Goal: Find specific page/section: Find specific page/section

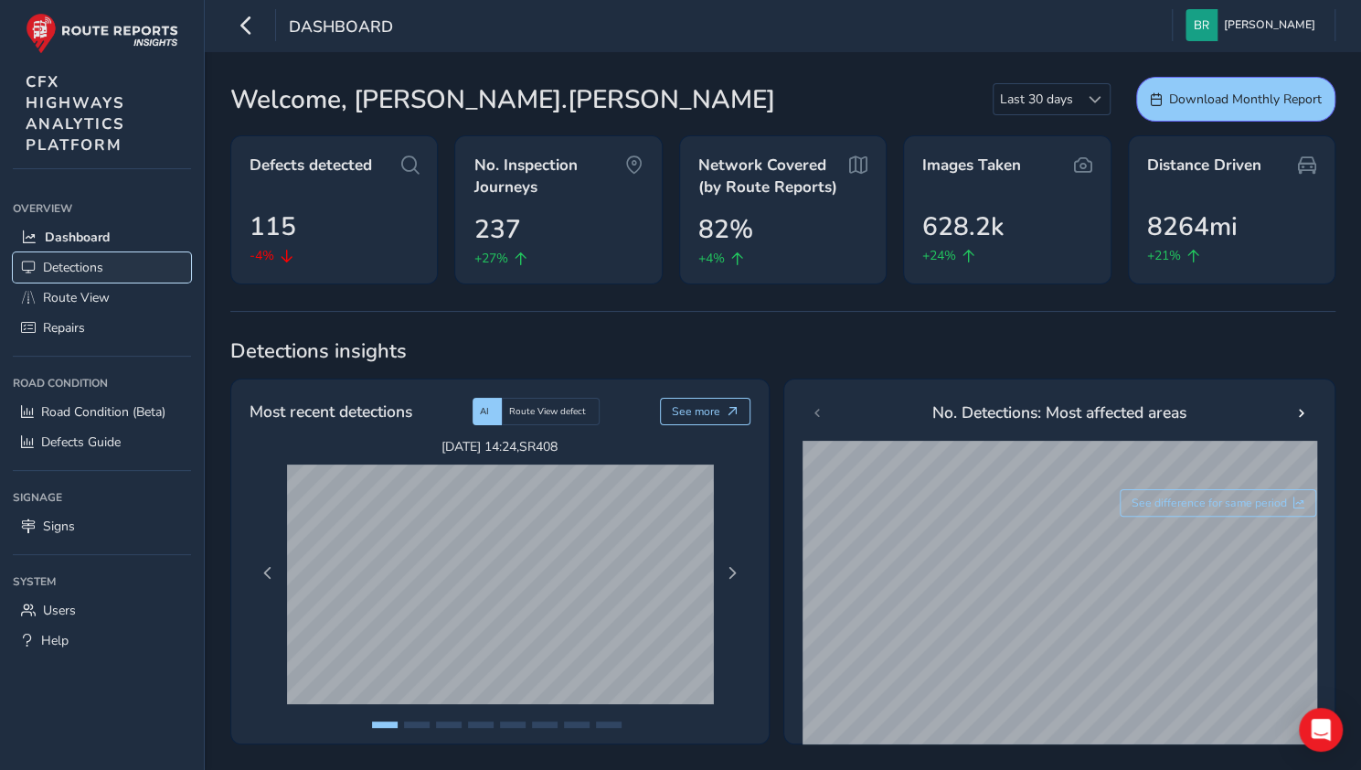
click at [139, 263] on link "Detections" at bounding box center [102, 267] width 178 height 30
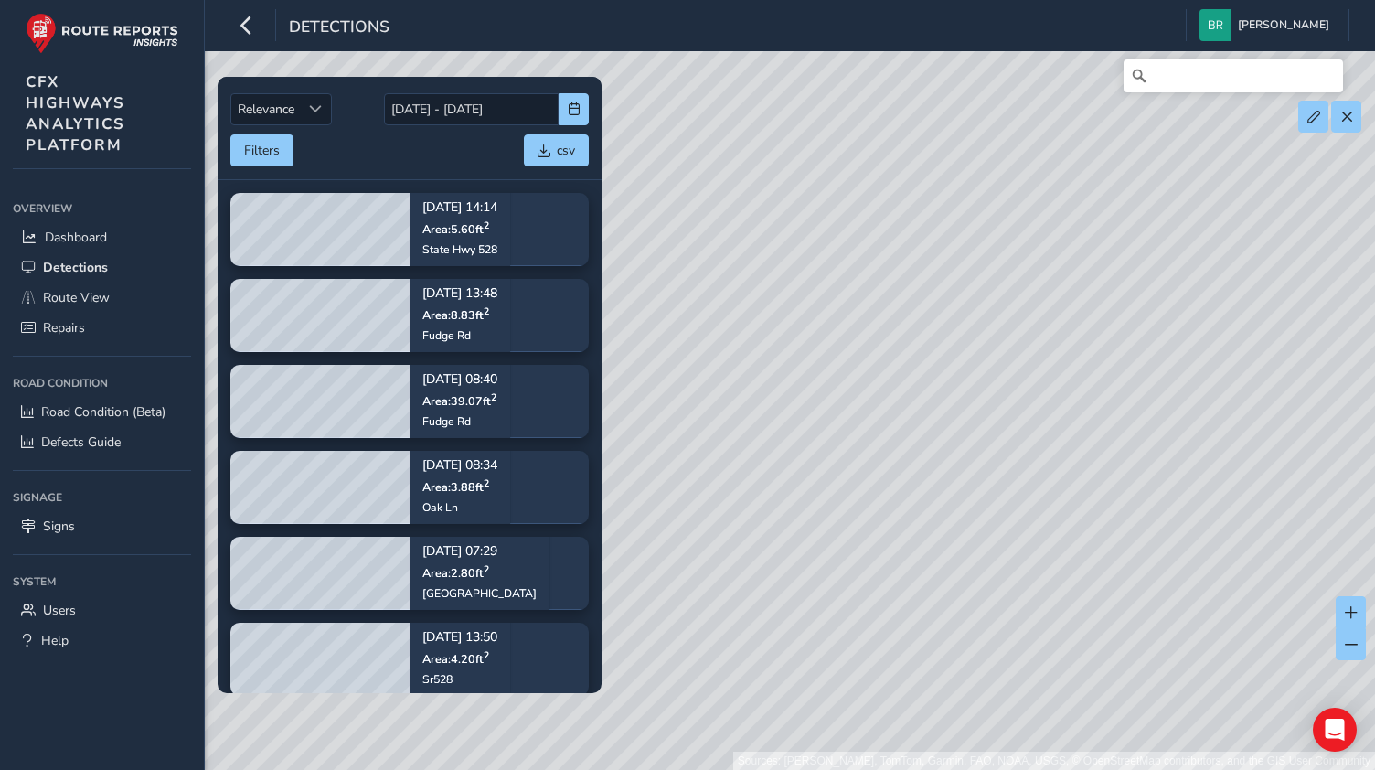
click at [920, 412] on div "Sources: [PERSON_NAME], TomTom, Garmin, FAO, NOAA, USGS, © OpenStreetMap contri…" at bounding box center [687, 385] width 1375 height 770
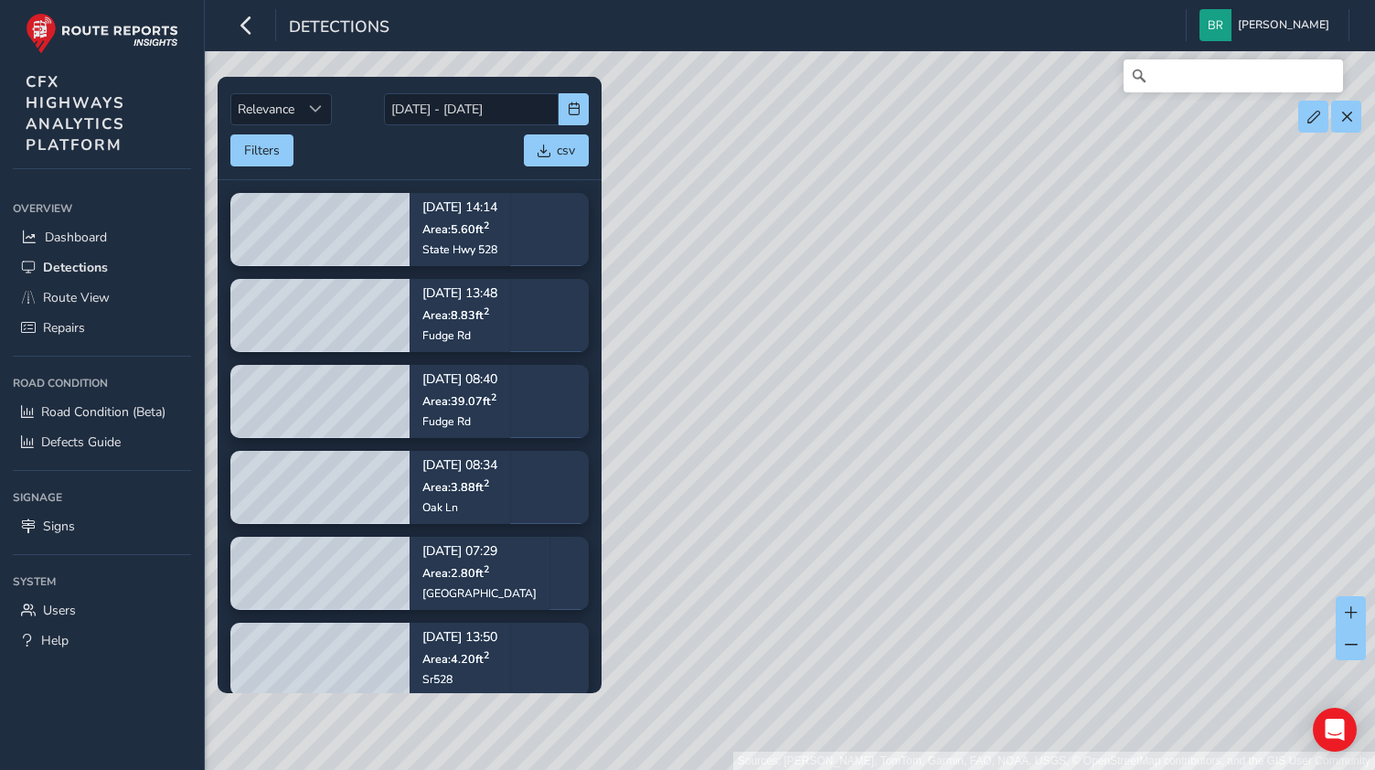
click at [920, 412] on div "Sources: [PERSON_NAME], TomTom, Garmin, FAO, NOAA, USGS, © OpenStreetMap contri…" at bounding box center [687, 385] width 1375 height 770
drag, startPoint x: 826, startPoint y: 475, endPoint x: 1020, endPoint y: 343, distance: 235.6
click at [1020, 343] on div "Sources: [PERSON_NAME], TomTom, Garmin, FAO, NOAA, USGS, © OpenStreetMap contri…" at bounding box center [687, 385] width 1375 height 770
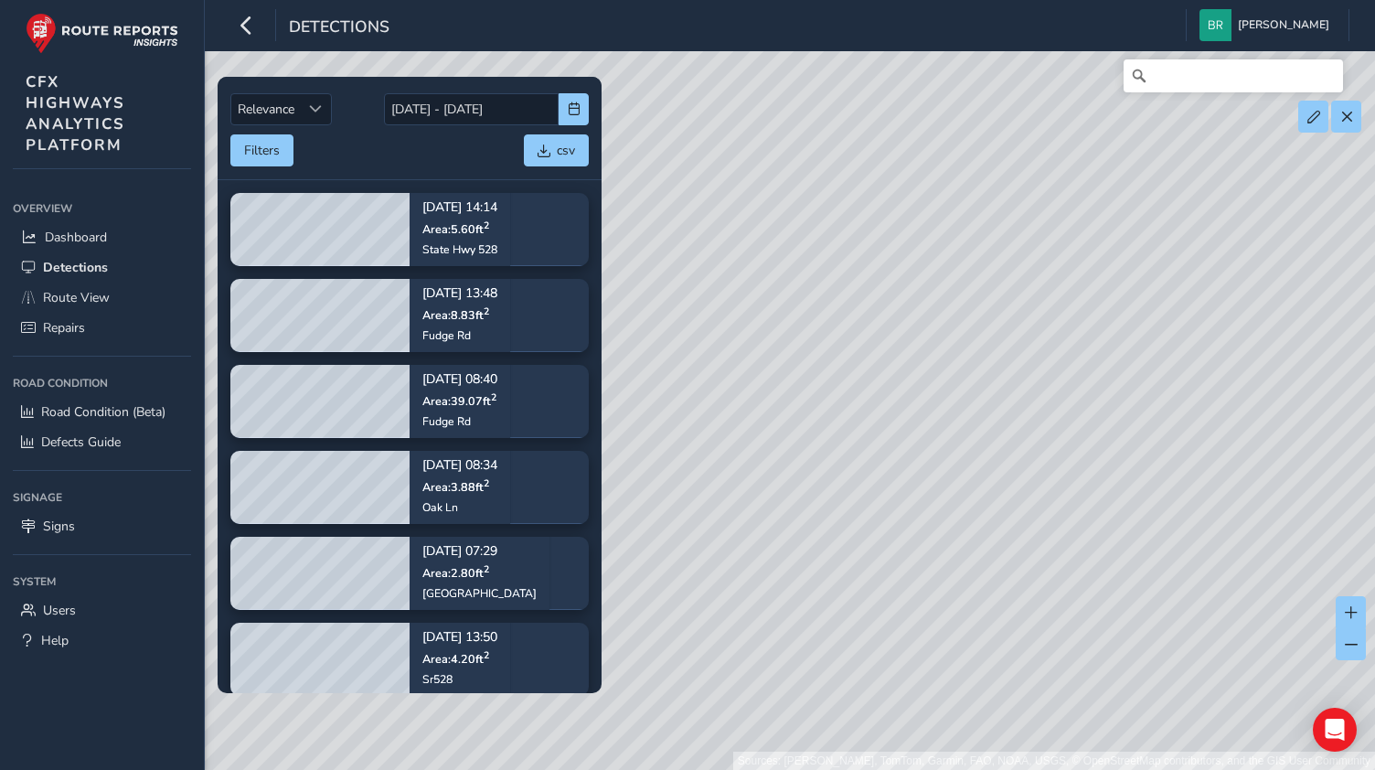
click at [875, 376] on div "Sources: [PERSON_NAME], TomTom, Garmin, FAO, NOAA, USGS, © OpenStreetMap contri…" at bounding box center [687, 385] width 1375 height 770
drag, startPoint x: 875, startPoint y: 376, endPoint x: 1117, endPoint y: 36, distance: 417.6
click at [1117, 36] on div "Detections [PERSON_NAME] Colour Scheme: Dark Dim Light Logout Relevance Relevan…" at bounding box center [790, 385] width 1170 height 770
click at [995, 150] on div "Sources: [PERSON_NAME], TomTom, Garmin, FAO, NOAA, USGS, © OpenStreetMap contri…" at bounding box center [687, 385] width 1375 height 770
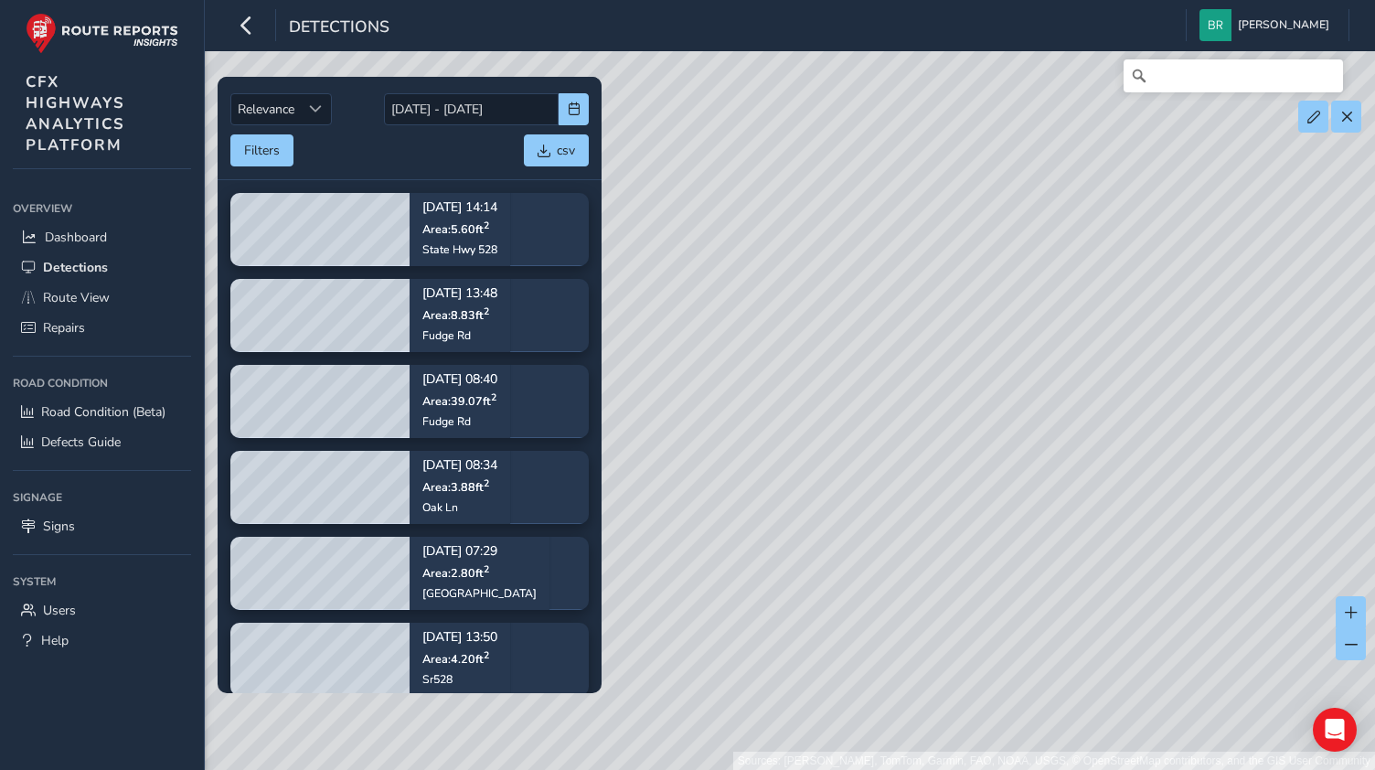
click at [995, 150] on div "Sources: [PERSON_NAME], TomTom, Garmin, FAO, NOAA, USGS, © OpenStreetMap contri…" at bounding box center [687, 385] width 1375 height 770
drag, startPoint x: 955, startPoint y: 213, endPoint x: 1035, endPoint y: 122, distance: 121.8
click at [1035, 122] on div "Sources: [PERSON_NAME], TomTom, Garmin, FAO, NOAA, USGS, © OpenStreetMap contri…" at bounding box center [687, 385] width 1375 height 770
click at [907, 354] on div "Sources: [PERSON_NAME], TomTom, Garmin, FAO, NOAA, USGS, © OpenStreetMap contri…" at bounding box center [687, 385] width 1375 height 770
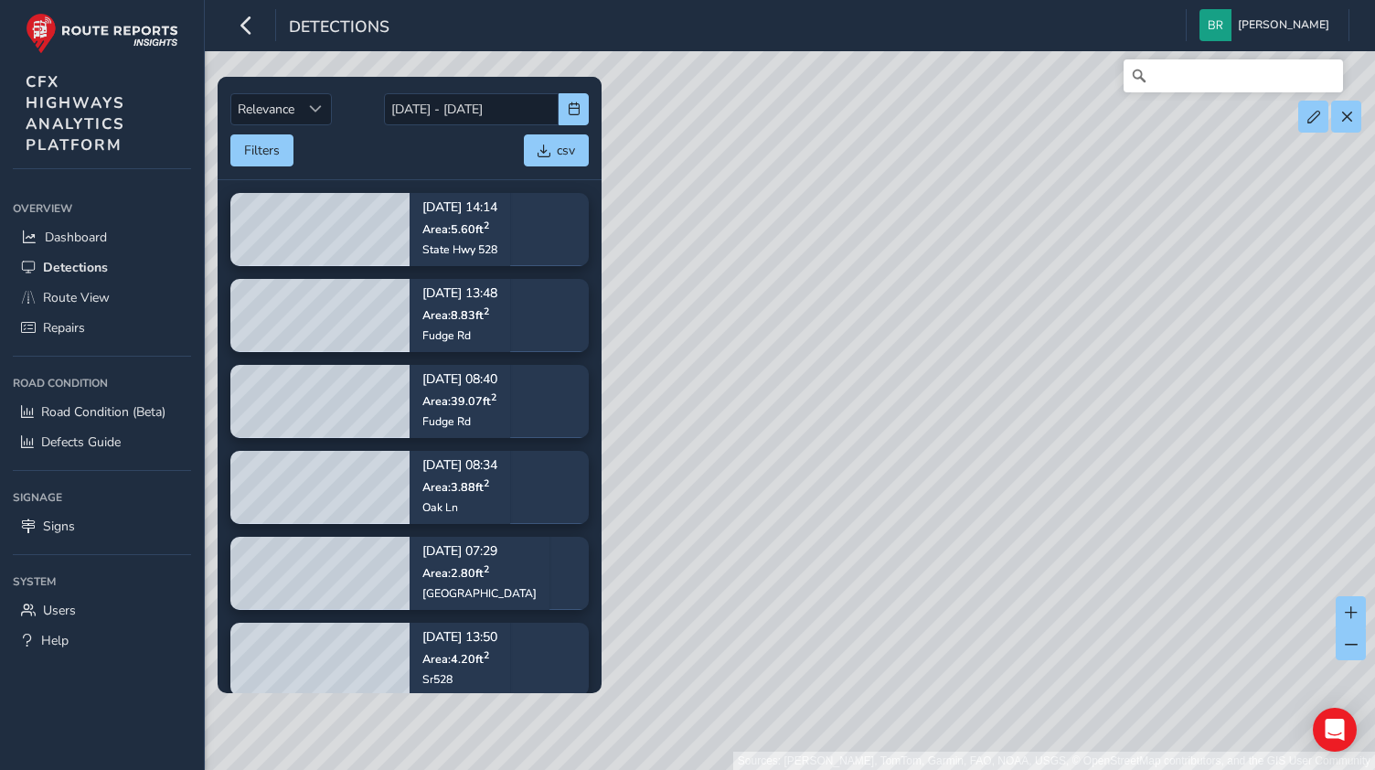
drag, startPoint x: 708, startPoint y: 330, endPoint x: 1003, endPoint y: 394, distance: 302.2
click at [1003, 394] on div "Sources: [PERSON_NAME], TomTom, Garmin, FAO, NOAA, USGS, © OpenStreetMap contri…" at bounding box center [687, 385] width 1375 height 770
click at [163, 296] on link "Route View" at bounding box center [102, 298] width 178 height 30
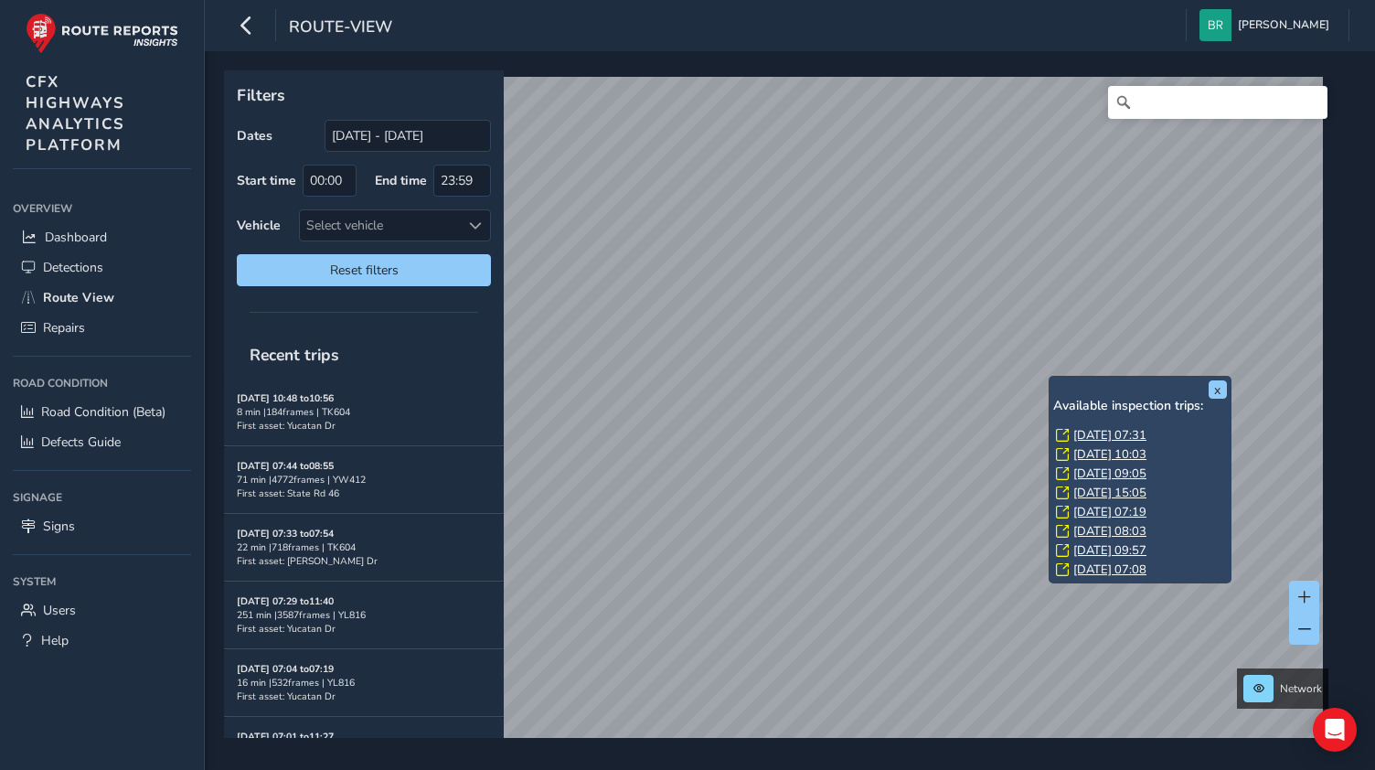
click at [1063, 386] on div "x Available inspection trips: [DATE] 07:31 [DATE] 10:03 [DATE] 09:05 [DATE] 15:…" at bounding box center [1140, 479] width 174 height 198
drag, startPoint x: 451, startPoint y: 371, endPoint x: 1063, endPoint y: 386, distance: 612.8
click at [1063, 386] on div "x Available inspection trips: [DATE] 07:31 [DATE] 10:03 [DATE] 09:05 [DATE] 15:…" at bounding box center [1140, 479] width 174 height 198
click at [1104, 380] on div "x Available inspection trips: [DATE] 07:31 [DATE] 10:03 [DATE] 09:05 [DATE] 15:…" at bounding box center [1140, 479] width 174 height 198
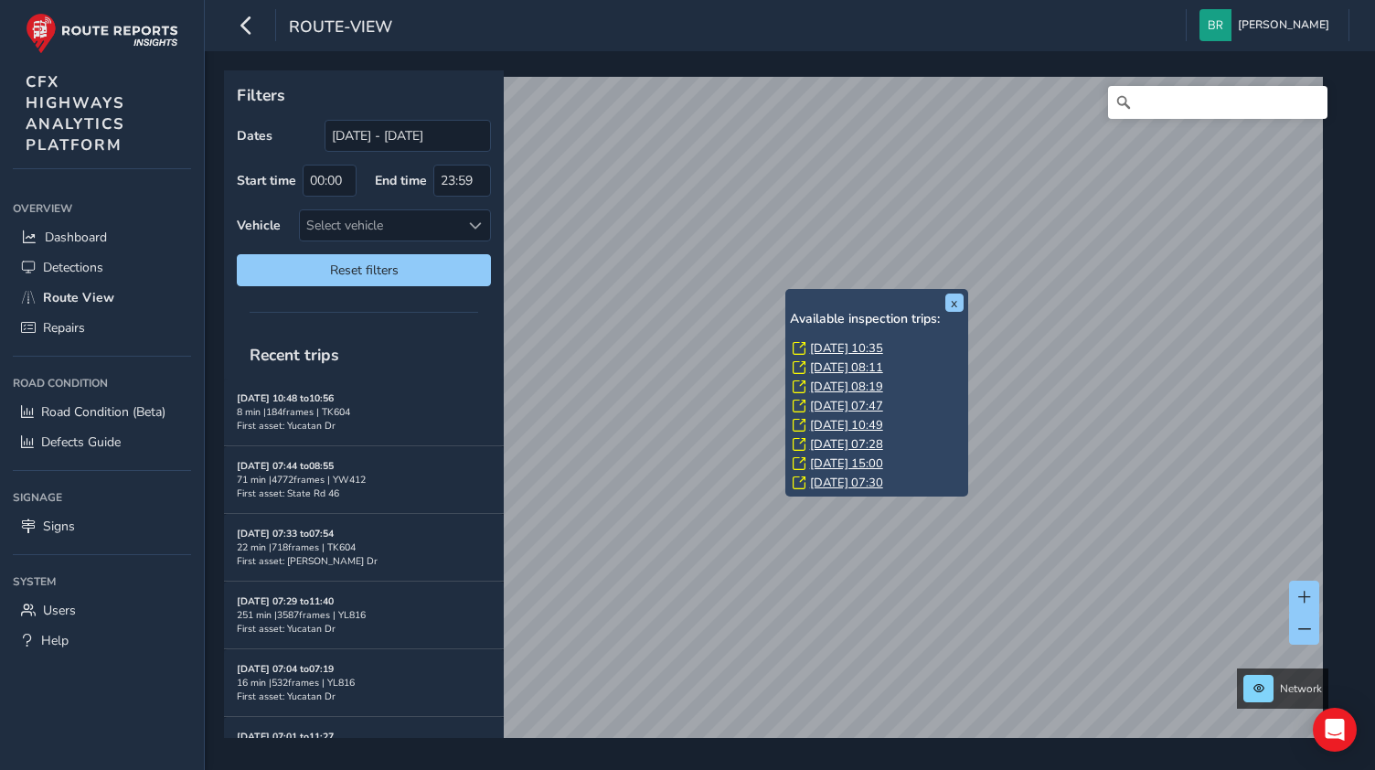
click at [873, 341] on link "[DATE] 10:35" at bounding box center [846, 348] width 73 height 16
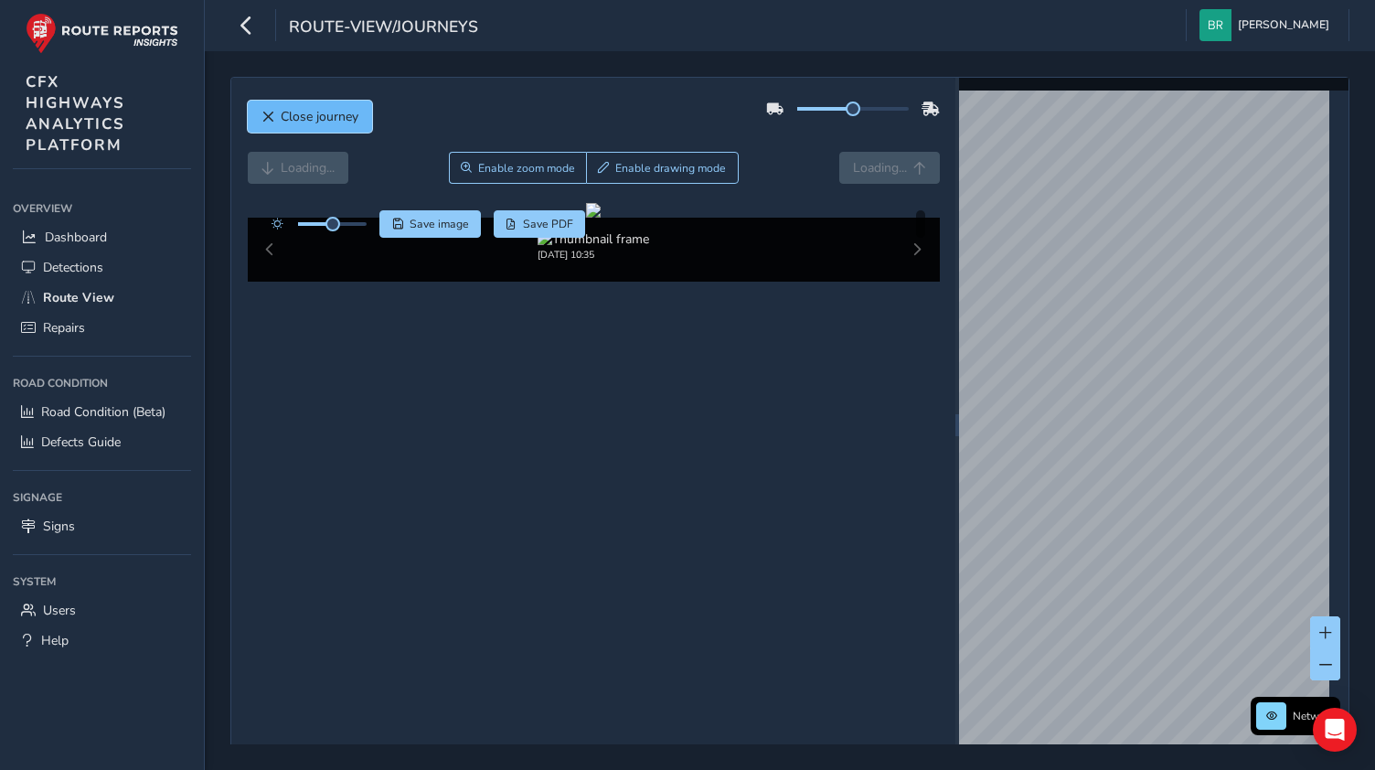
click at [313, 112] on span "Close journey" at bounding box center [320, 116] width 78 height 17
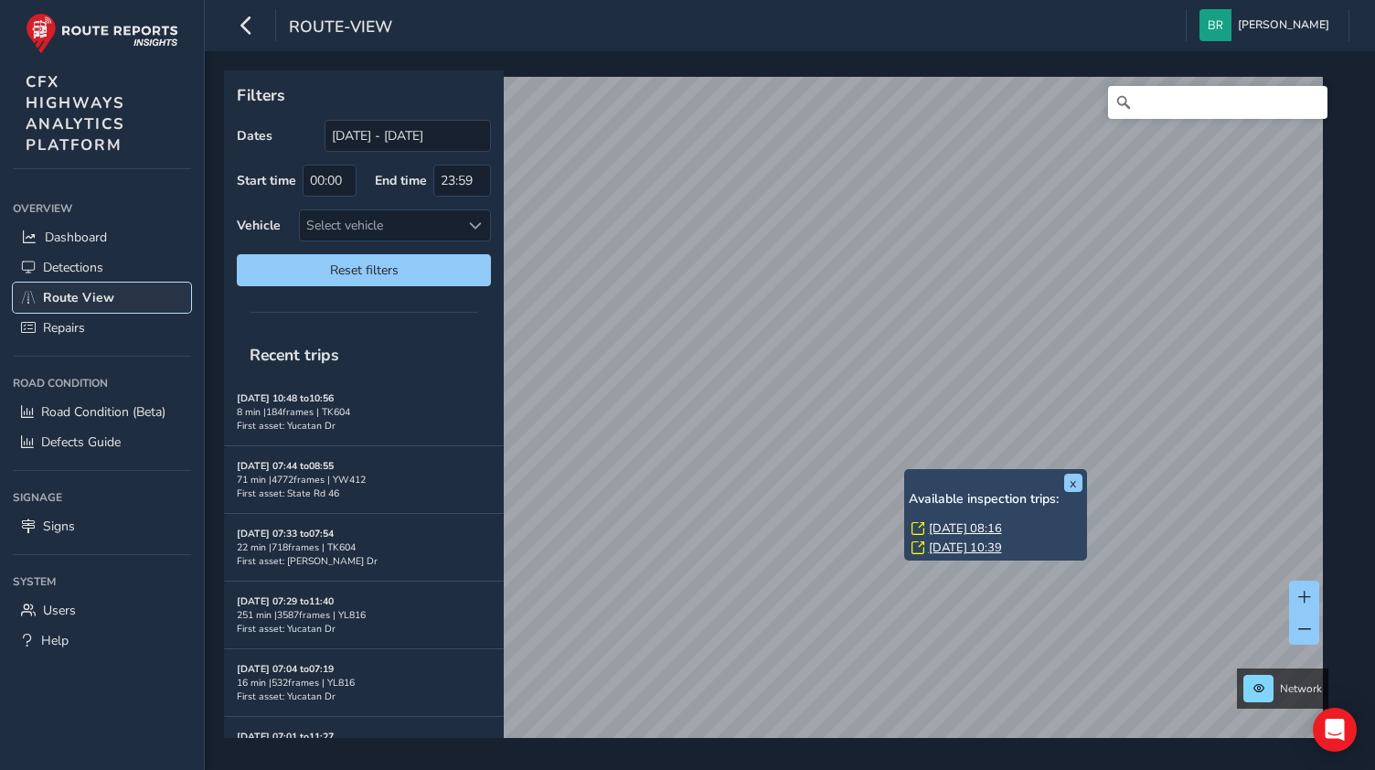
click at [65, 289] on span "Route View" at bounding box center [78, 297] width 71 height 17
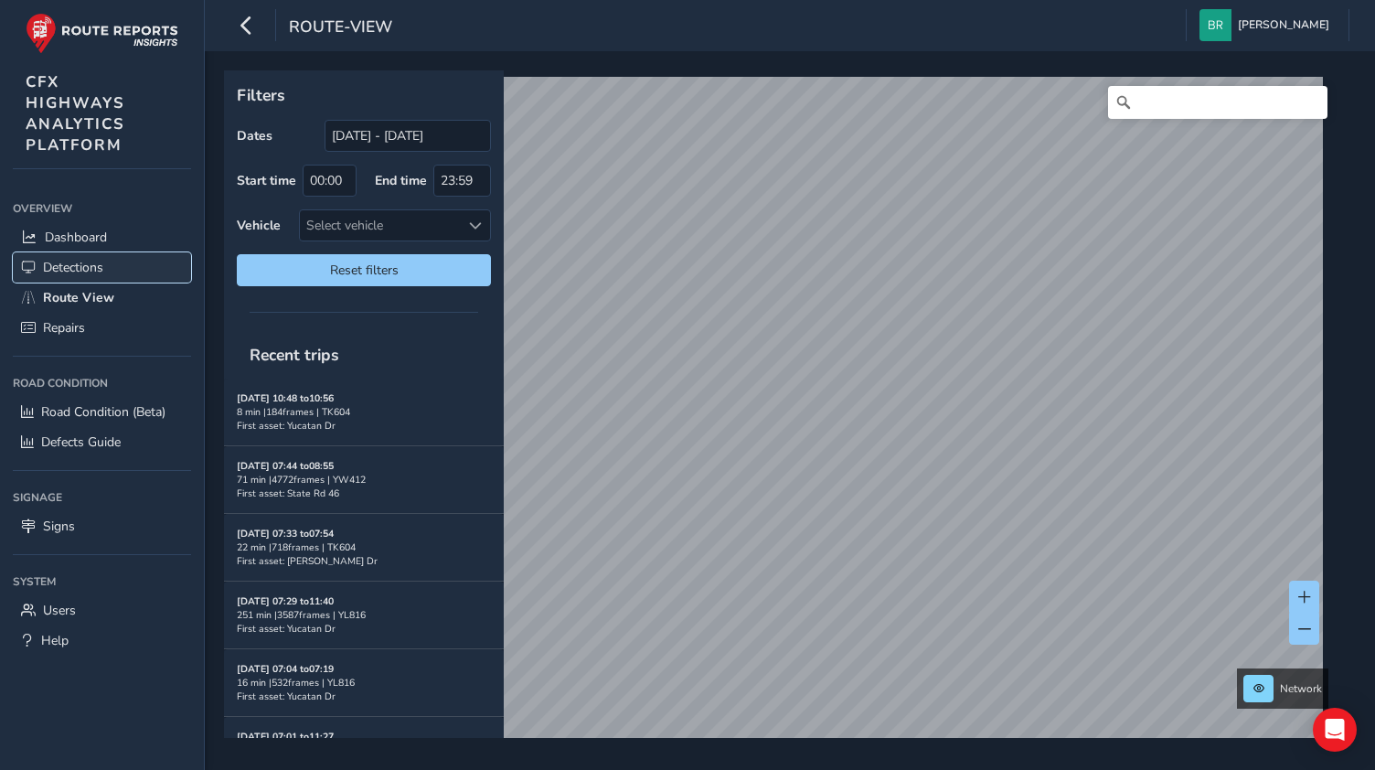
click at [126, 263] on link "Detections" at bounding box center [102, 267] width 178 height 30
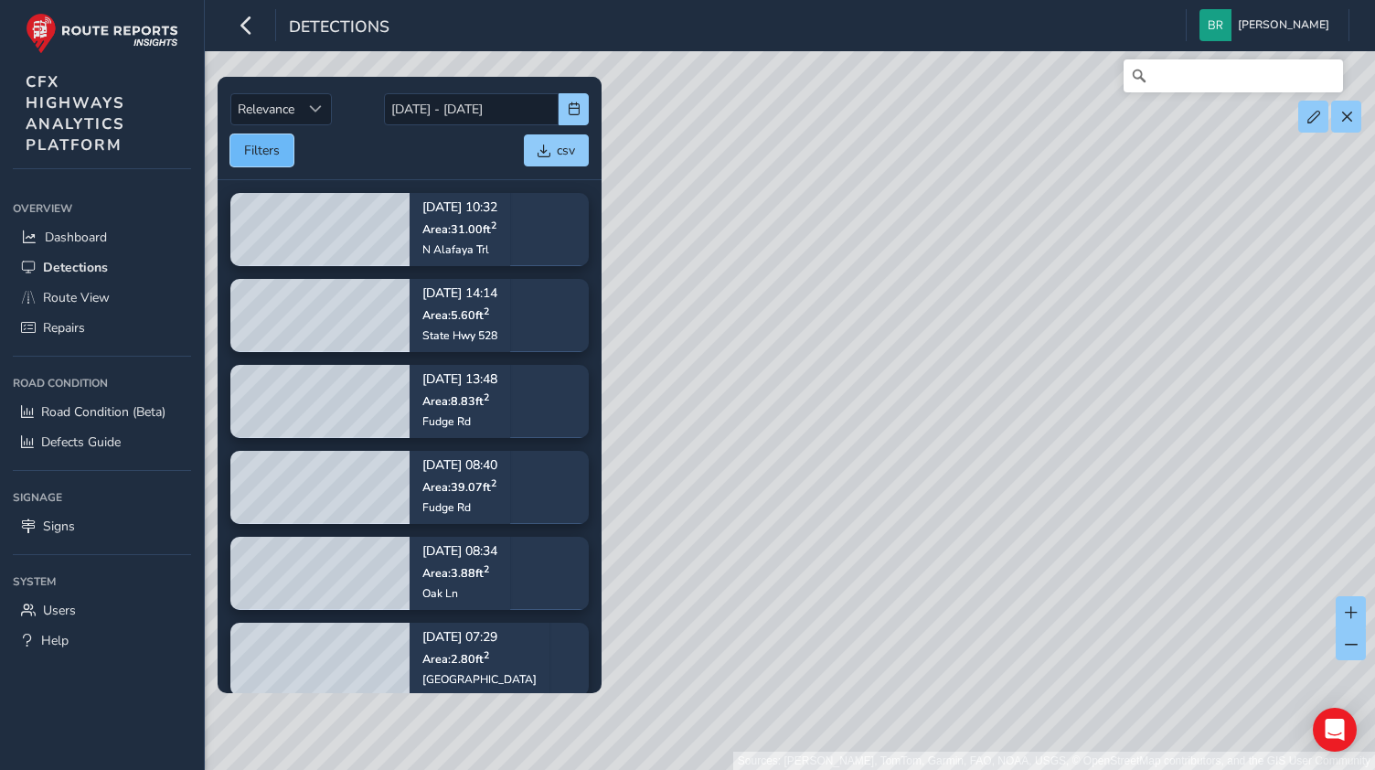
click at [272, 153] on button "Filters" at bounding box center [261, 150] width 63 height 32
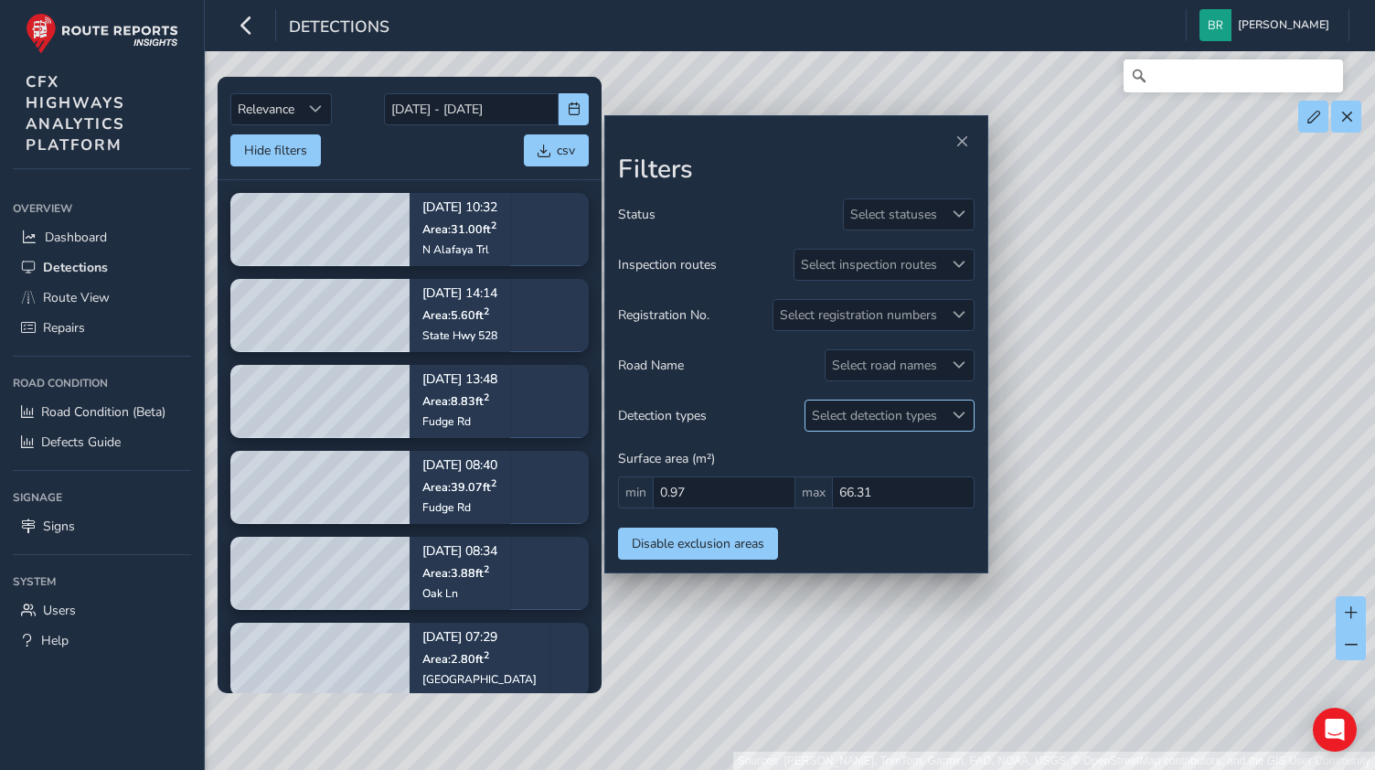
click at [879, 423] on div "Status Select statuses Inspection routes Select inspection routes Registration …" at bounding box center [796, 378] width 357 height 361
click at [879, 423] on div "Select detection types" at bounding box center [875, 415] width 138 height 30
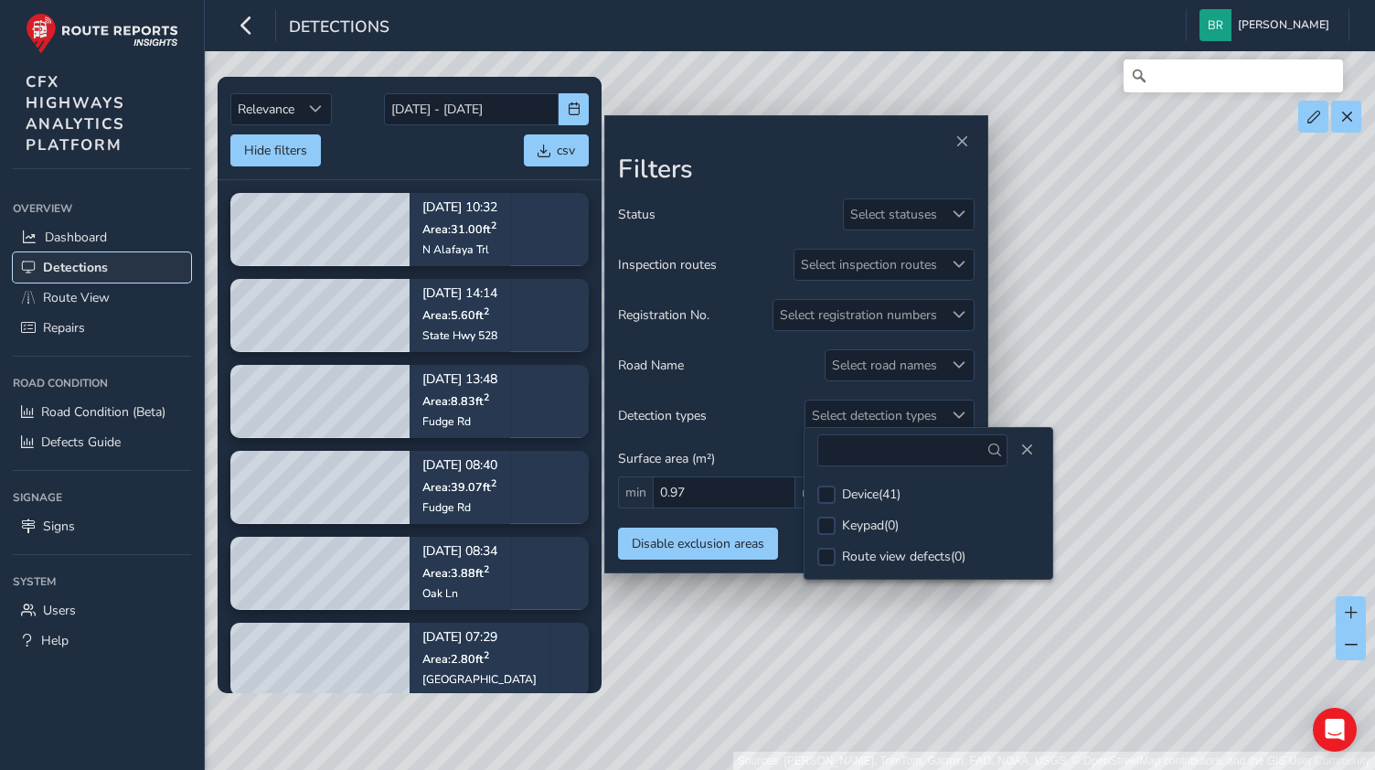
click at [129, 270] on link "Detections" at bounding box center [102, 267] width 178 height 30
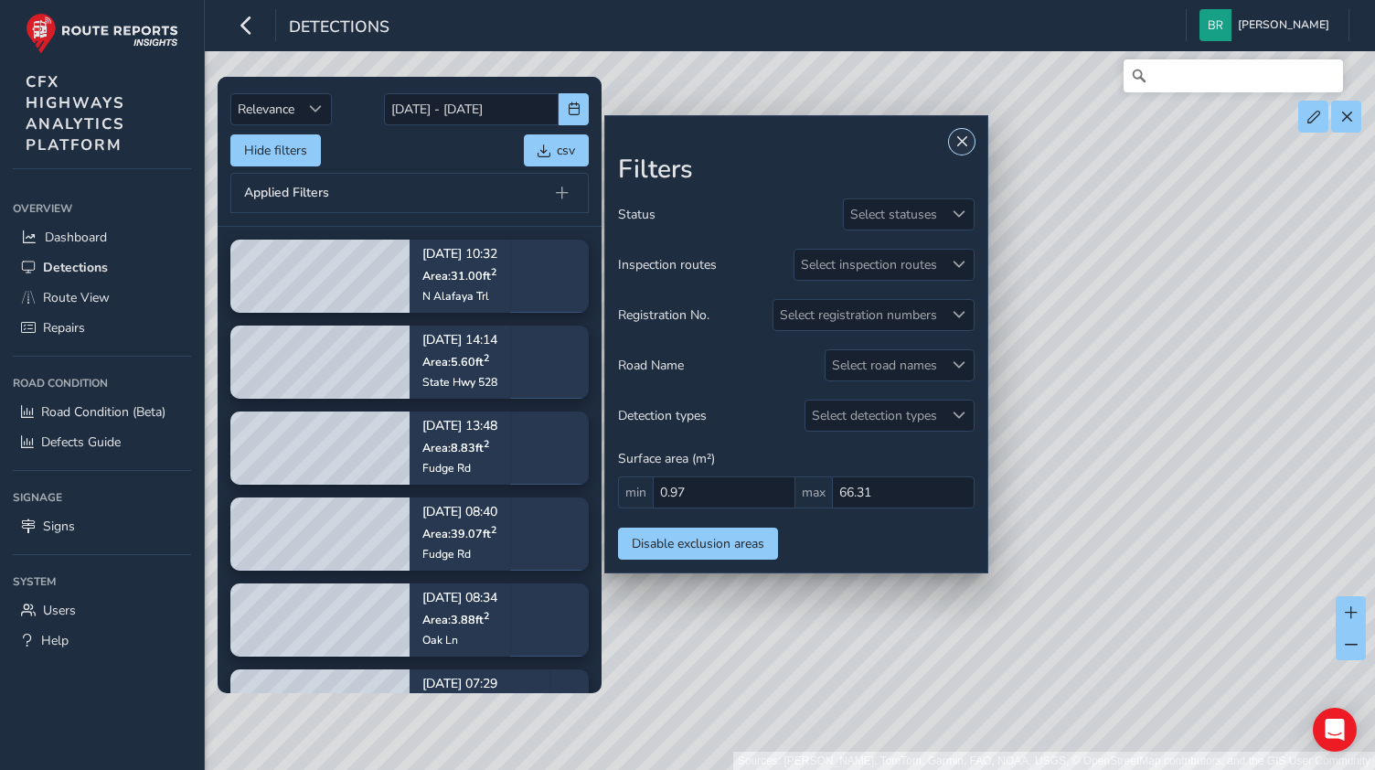
click at [972, 145] on button "Close" at bounding box center [962, 142] width 26 height 26
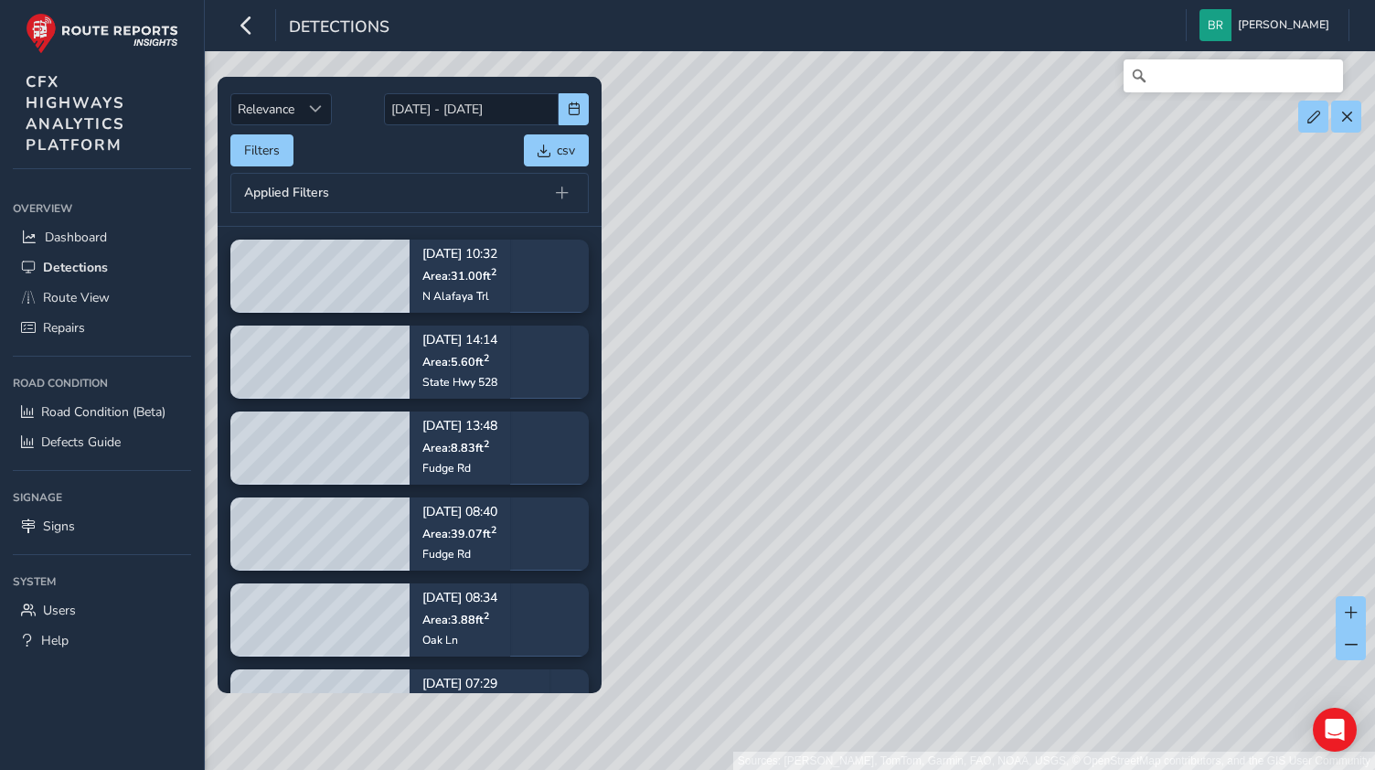
drag, startPoint x: 962, startPoint y: 543, endPoint x: 894, endPoint y: 412, distance: 147.2
click at [894, 412] on div "Sources: [PERSON_NAME], TomTom, Garmin, FAO, NOAA, USGS, © OpenStreetMap contri…" at bounding box center [687, 385] width 1375 height 770
